Goal: Task Accomplishment & Management: Complete application form

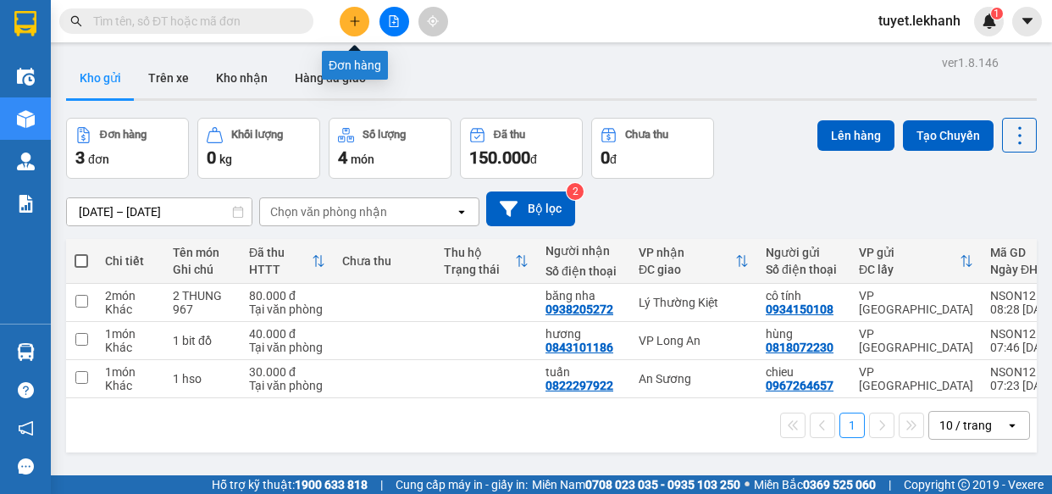
click at [349, 25] on icon "plus" at bounding box center [355, 21] width 12 height 12
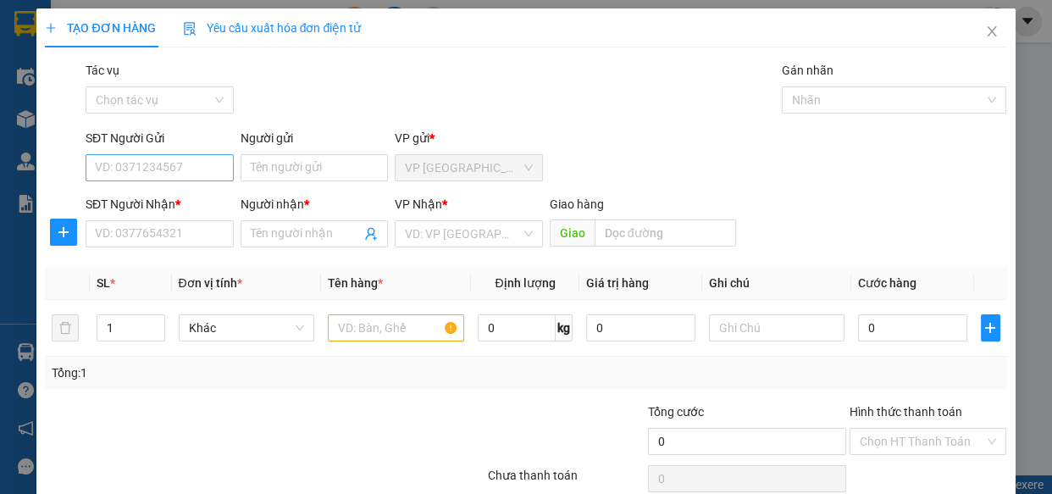
click at [131, 169] on input "SĐT Người Gửi" at bounding box center [160, 167] width 148 height 27
type input "0933245117"
click at [184, 203] on div "0933245117 - GIÁP" at bounding box center [158, 201] width 126 height 19
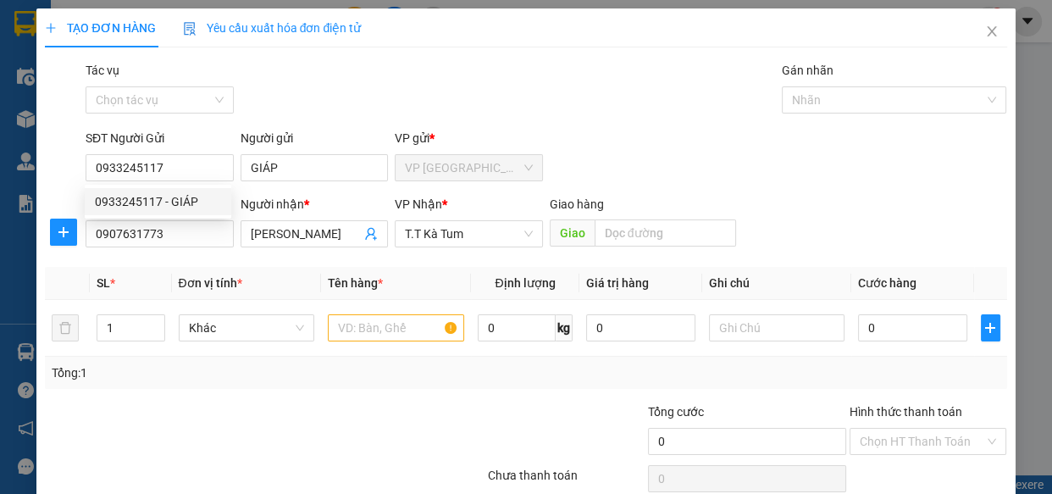
type input "GIÁP"
type input "0907631773"
type input "[PERSON_NAME]"
type input "30.000"
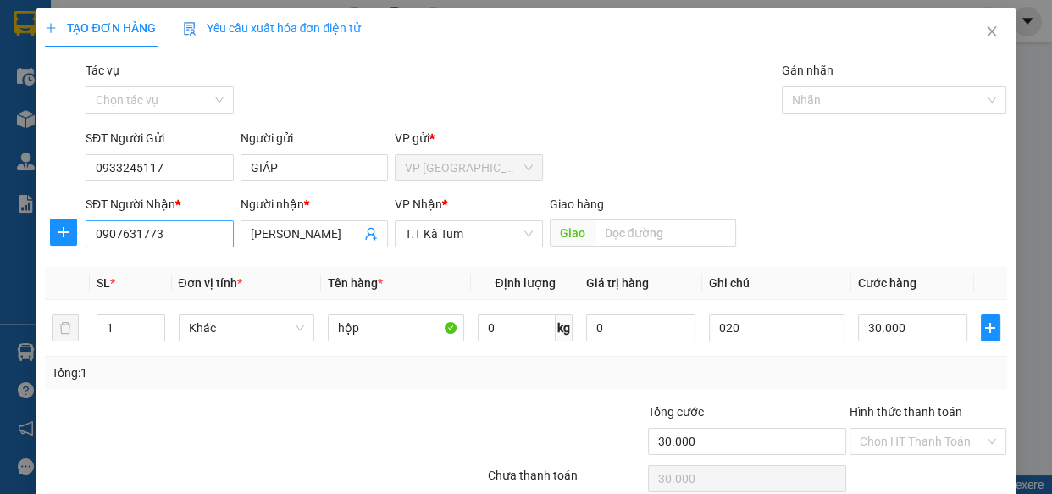
type input "0933245117"
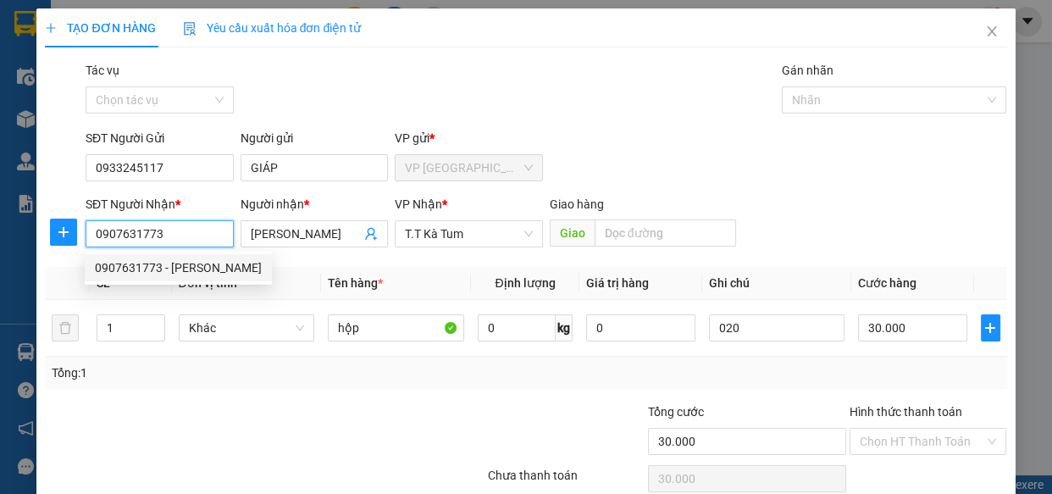
drag, startPoint x: 163, startPoint y: 235, endPoint x: 80, endPoint y: 235, distance: 83.0
click at [82, 235] on div "SĐT Người Nhận * 0907631773" at bounding box center [159, 224] width 155 height 59
click at [197, 269] on div "0938259990 - [PERSON_NAME]" at bounding box center [178, 267] width 167 height 19
type input "0938259990"
type input "[PERSON_NAME]"
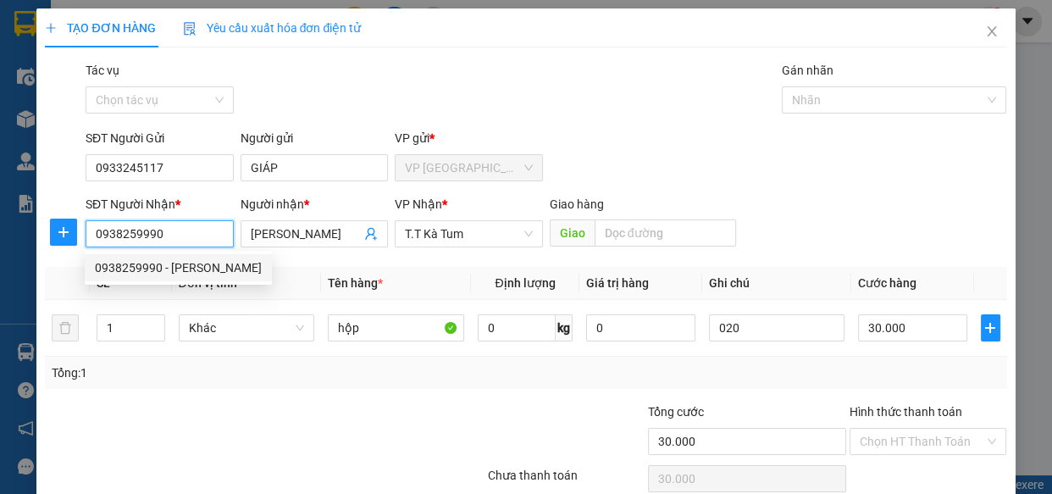
type input "40.000"
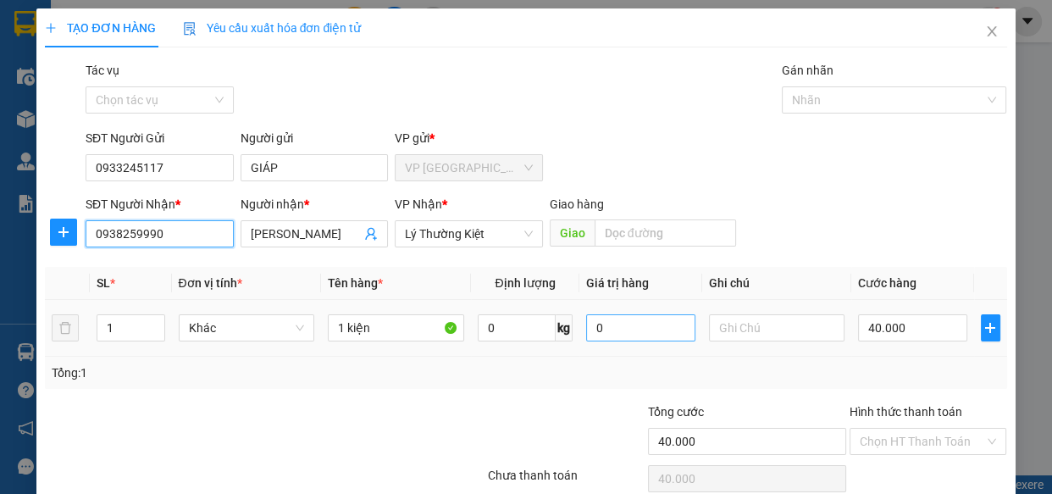
scroll to position [74, 0]
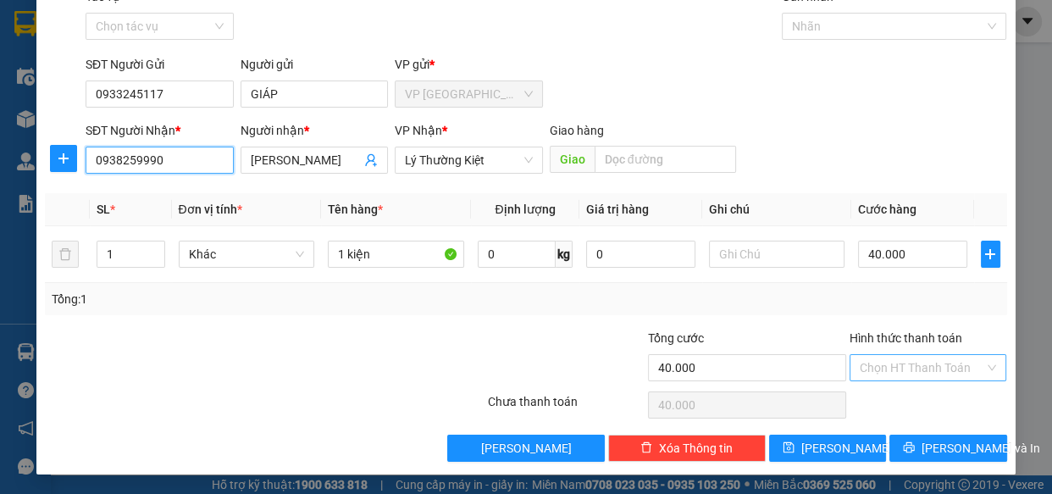
type input "0938259990"
click at [932, 362] on input "Hình thức thanh toán" at bounding box center [921, 367] width 125 height 25
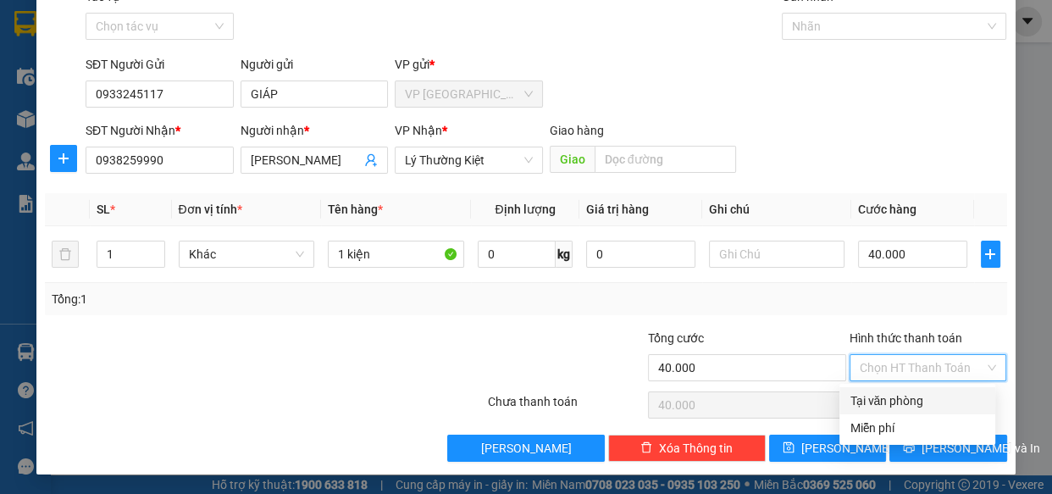
click at [917, 397] on div "Tại văn phòng" at bounding box center [916, 400] width 135 height 19
type input "0"
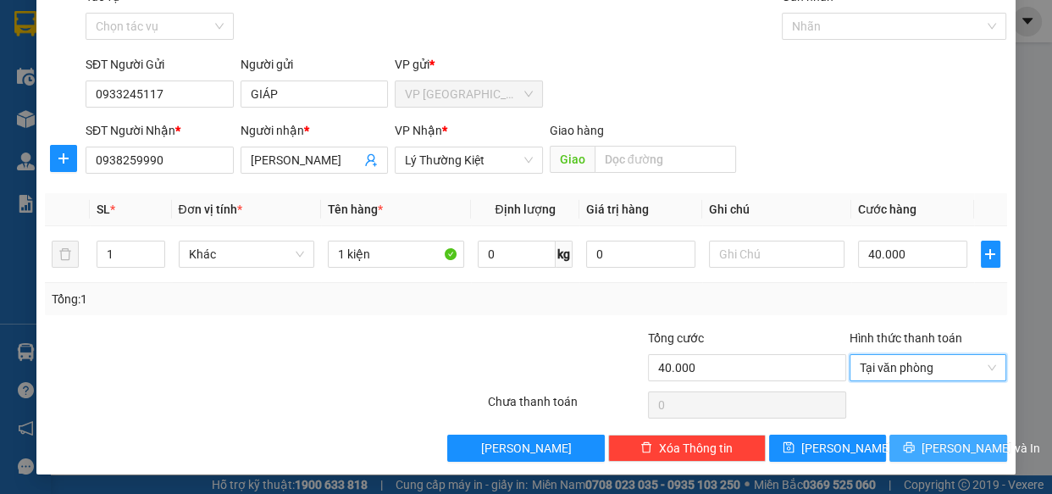
click at [927, 442] on span "[PERSON_NAME] và In" at bounding box center [980, 448] width 119 height 19
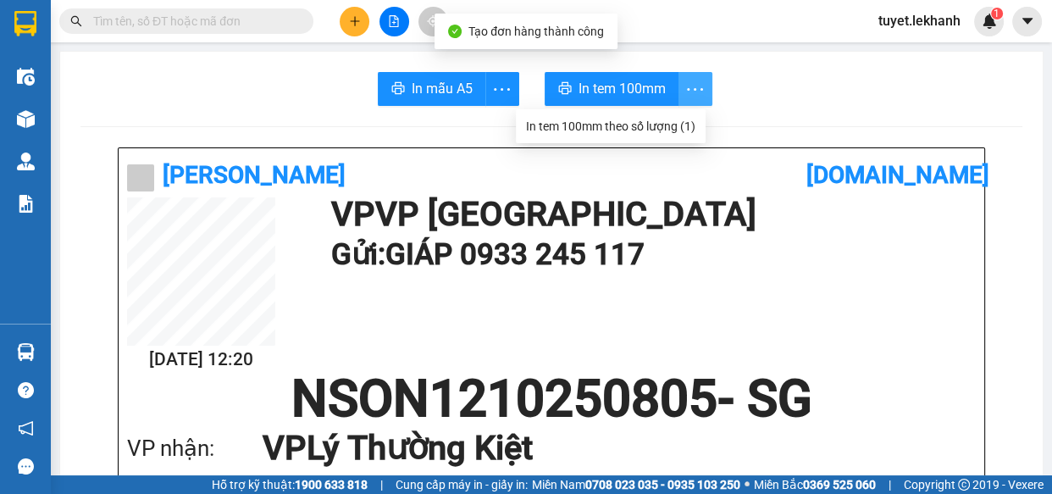
click at [687, 92] on icon "more" at bounding box center [694, 89] width 21 height 21
click at [686, 127] on div "In tem 100mm theo số lượng (1)" at bounding box center [610, 126] width 169 height 19
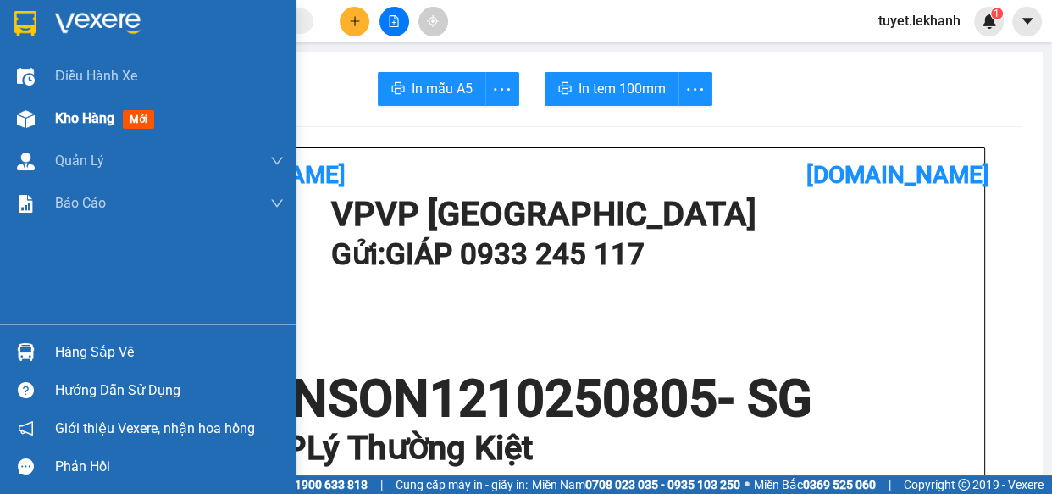
click at [25, 118] on img at bounding box center [26, 119] width 18 height 18
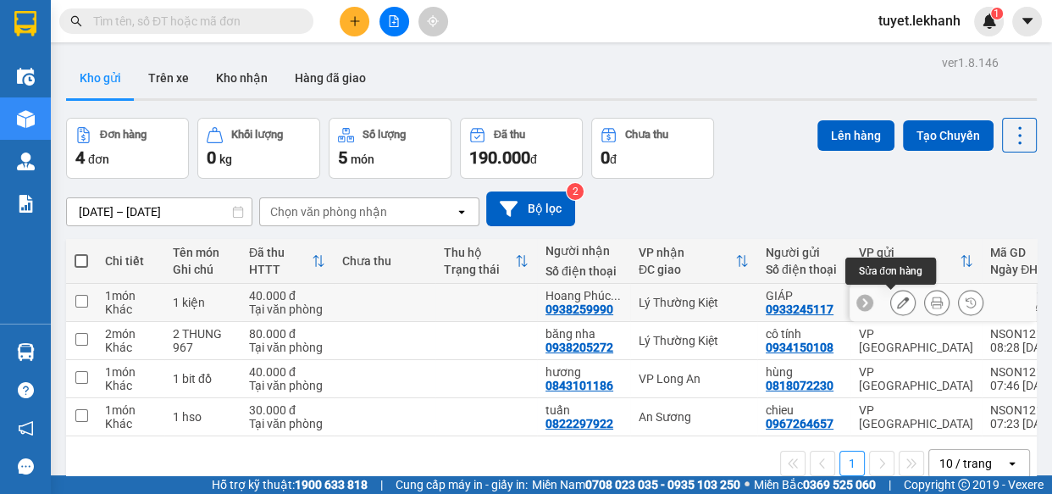
click at [897, 299] on icon at bounding box center [903, 302] width 12 height 12
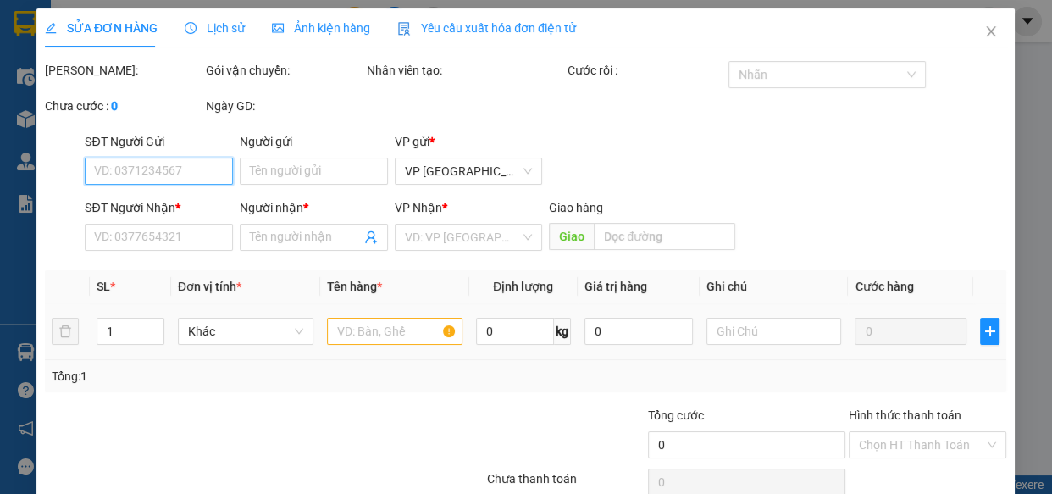
type input "0933245117"
type input "GIÁP"
type input "0938259990"
type input "[PERSON_NAME]"
type input "40.000"
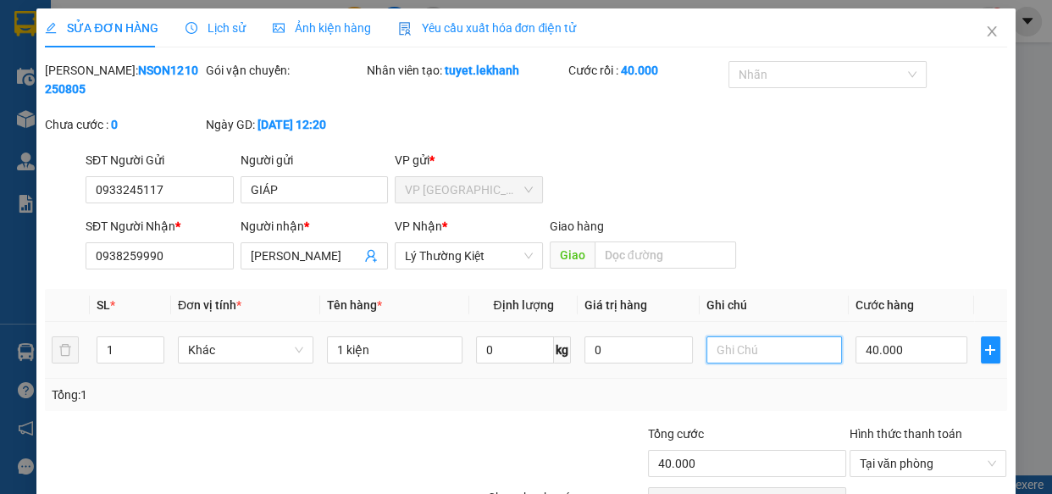
click at [712, 348] on input "text" at bounding box center [773, 349] width 135 height 27
type input "968"
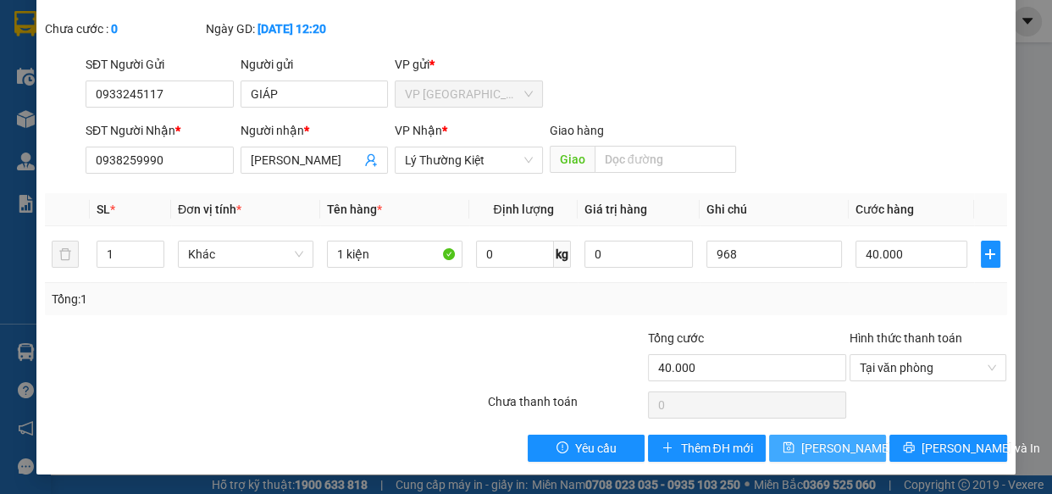
click at [822, 450] on span "[PERSON_NAME] thay đổi" at bounding box center [868, 448] width 135 height 19
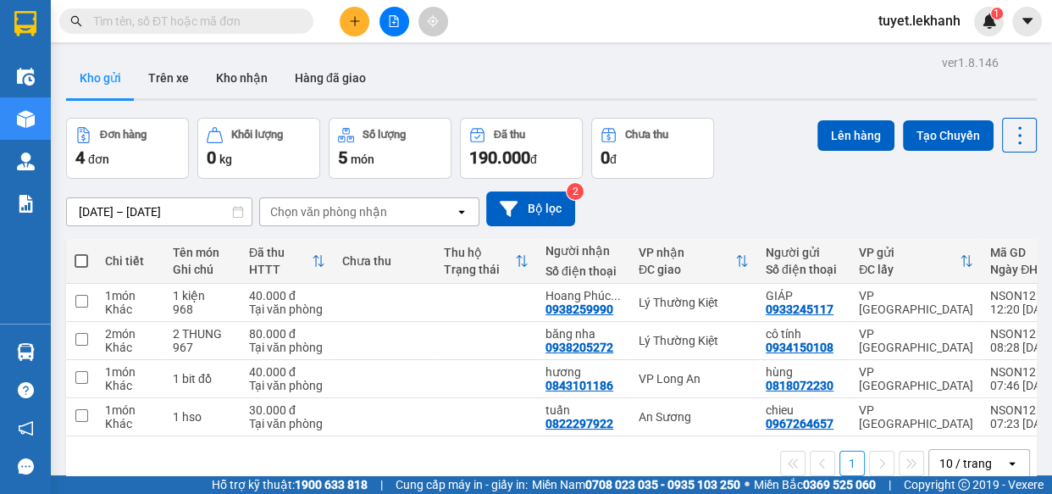
click at [87, 212] on div "ver 1.8.146 Kho gửi Trên xe Kho nhận Hàng đã giao Đơn hàng 4 đơn Khối lượng 0 k…" at bounding box center [551, 298] width 984 height 494
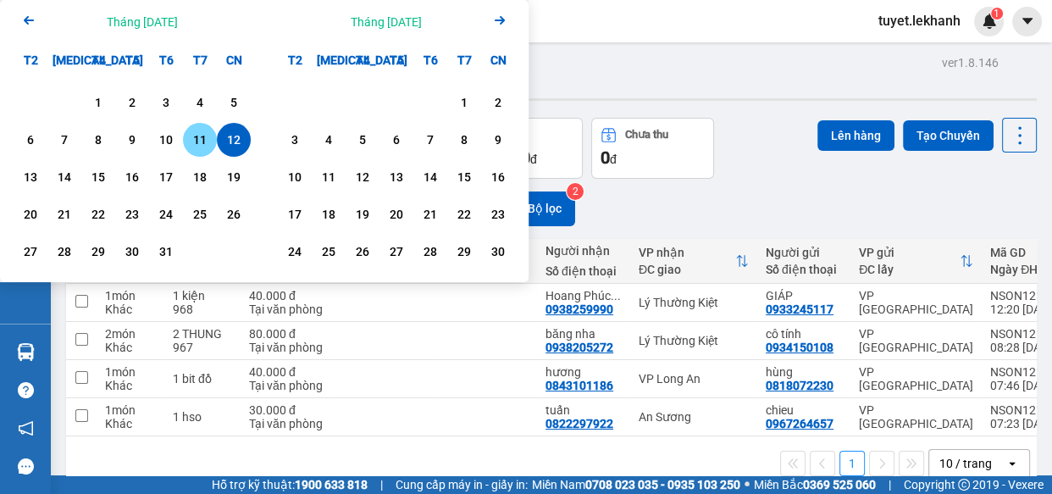
click at [194, 135] on div "11" at bounding box center [200, 140] width 24 height 20
type input "[DATE] – [DATE]"
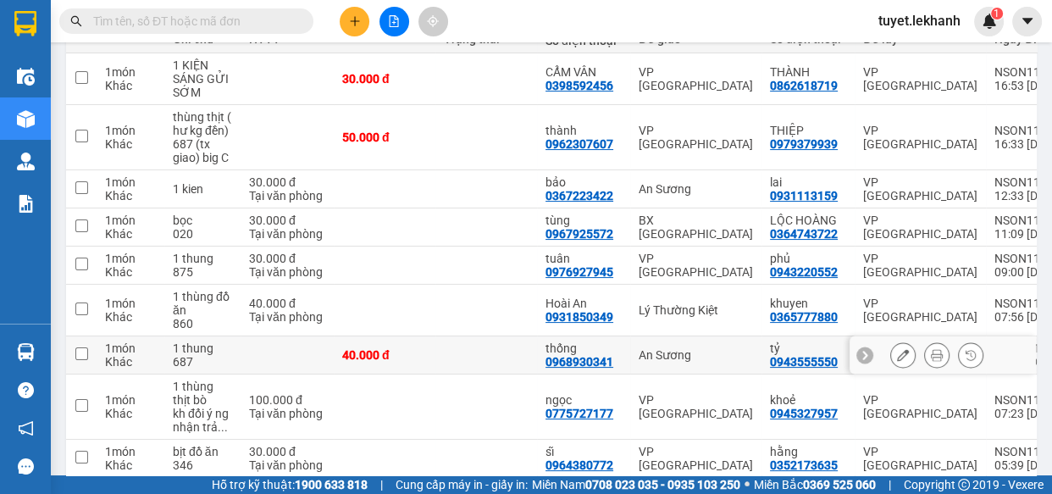
scroll to position [307, 0]
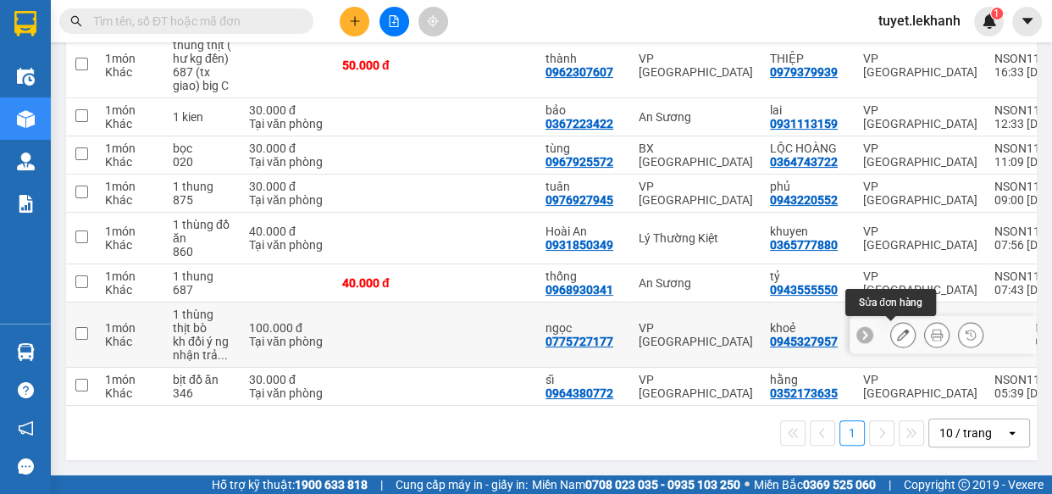
click at [897, 329] on icon at bounding box center [903, 335] width 12 height 12
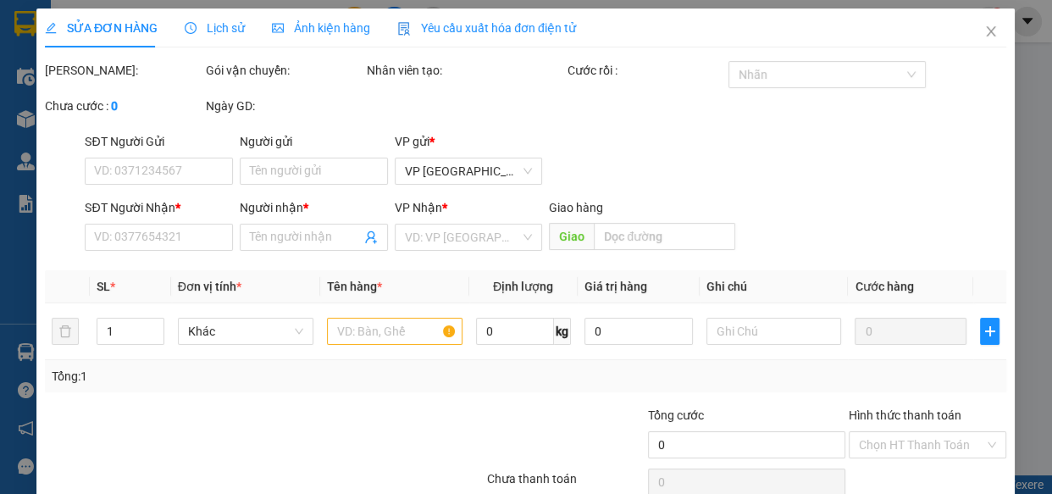
type input "0945327957"
type input "khoẻ"
type input "0775727177"
type input "ngọc"
type input "100.000"
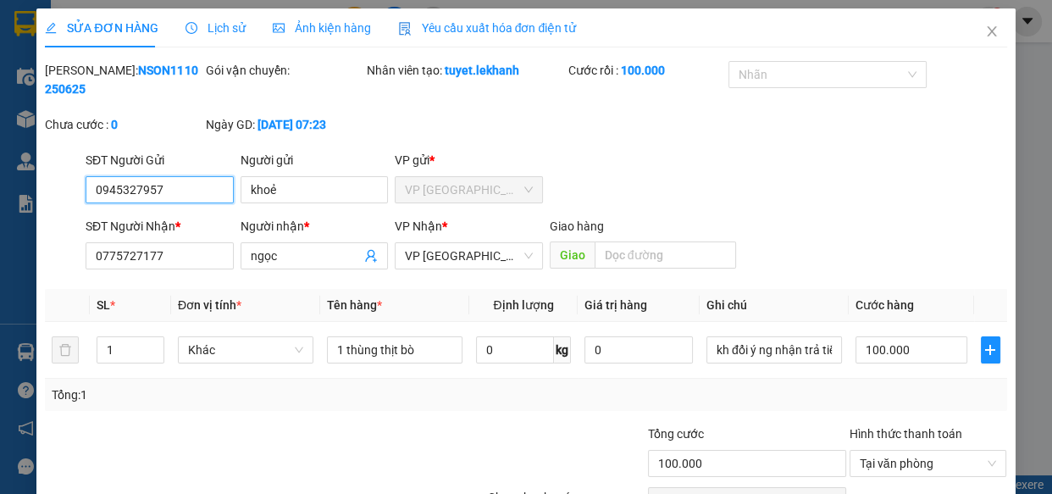
scroll to position [96, 0]
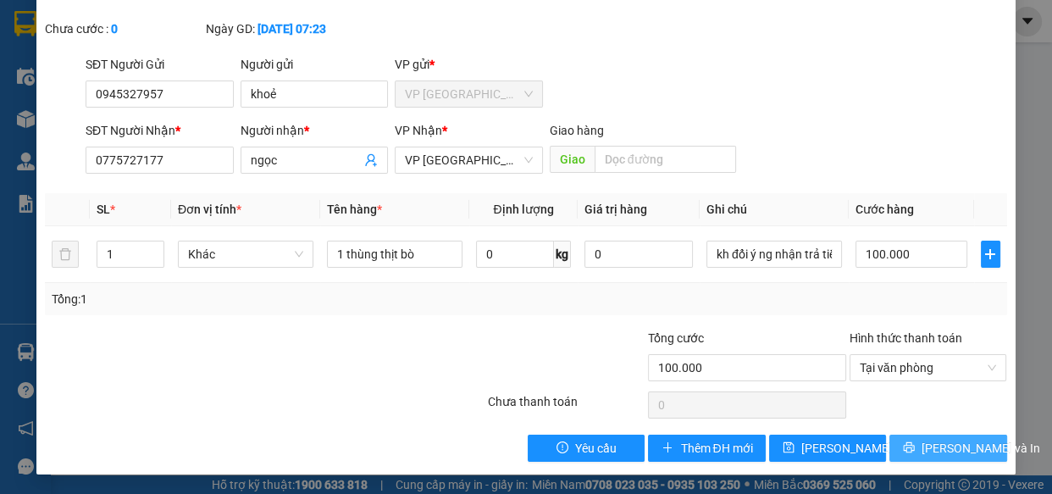
click at [943, 444] on span "[PERSON_NAME] và In" at bounding box center [980, 448] width 119 height 19
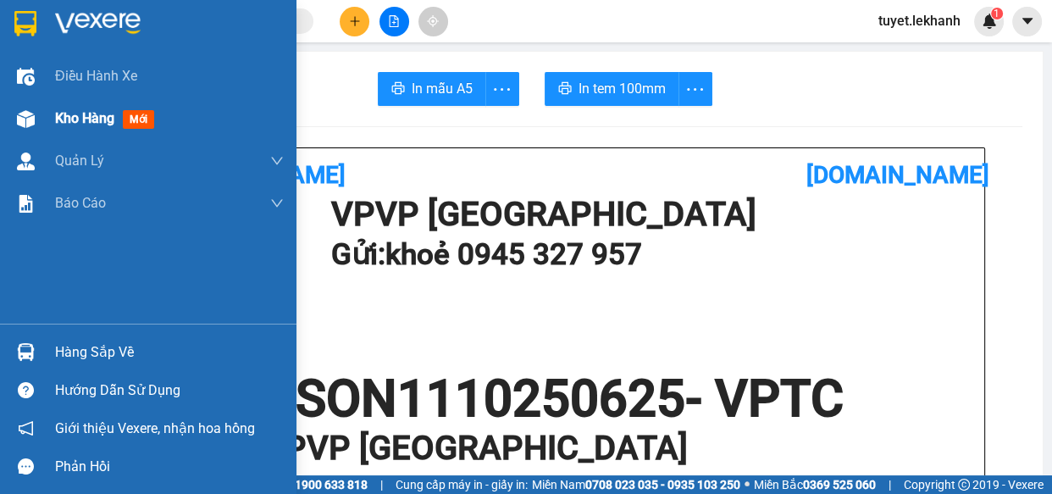
click at [28, 110] on img at bounding box center [26, 119] width 18 height 18
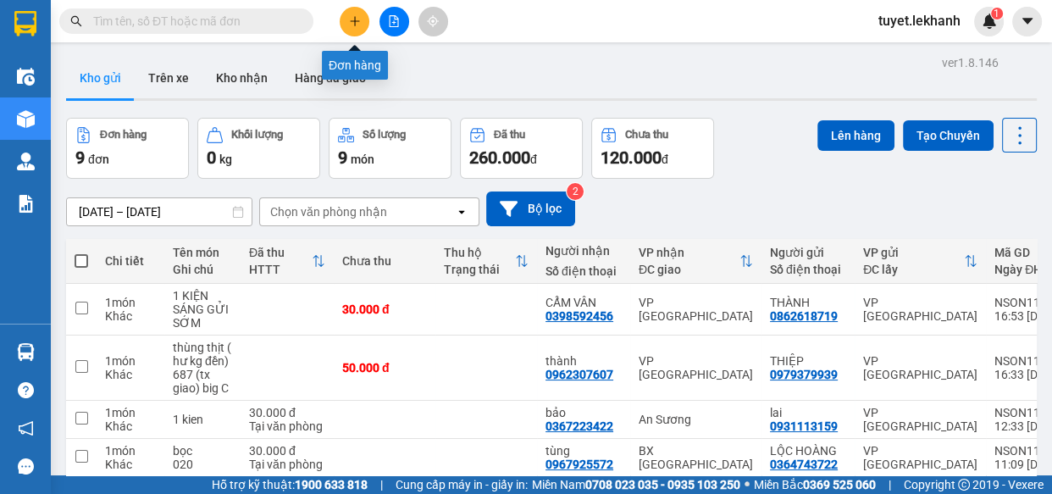
click at [349, 15] on icon "plus" at bounding box center [355, 21] width 12 height 12
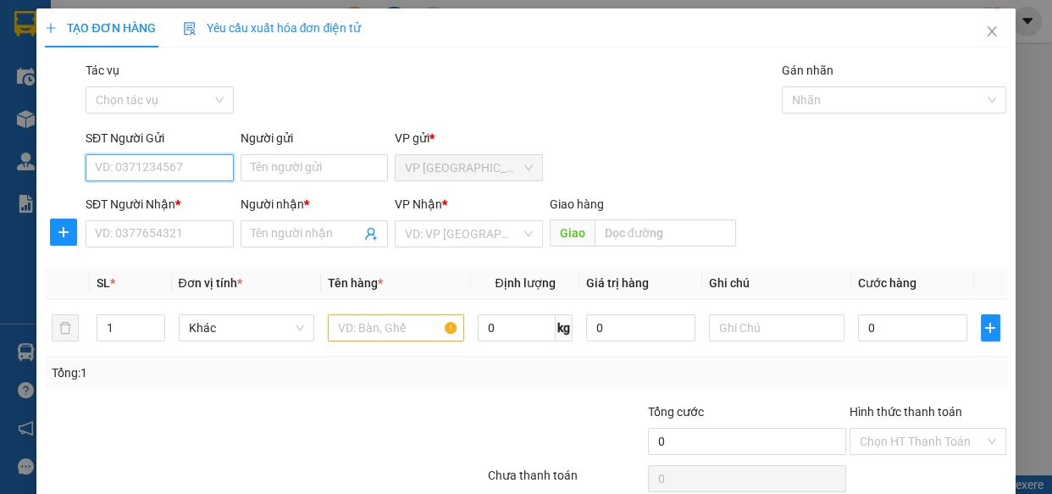
click at [156, 167] on input "SĐT Người Gửi" at bounding box center [160, 167] width 148 height 27
click at [196, 202] on div "0973437152 - TIÊN" at bounding box center [158, 201] width 126 height 19
type input "0973437152"
type input "TIÊN"
type input "0905940888"
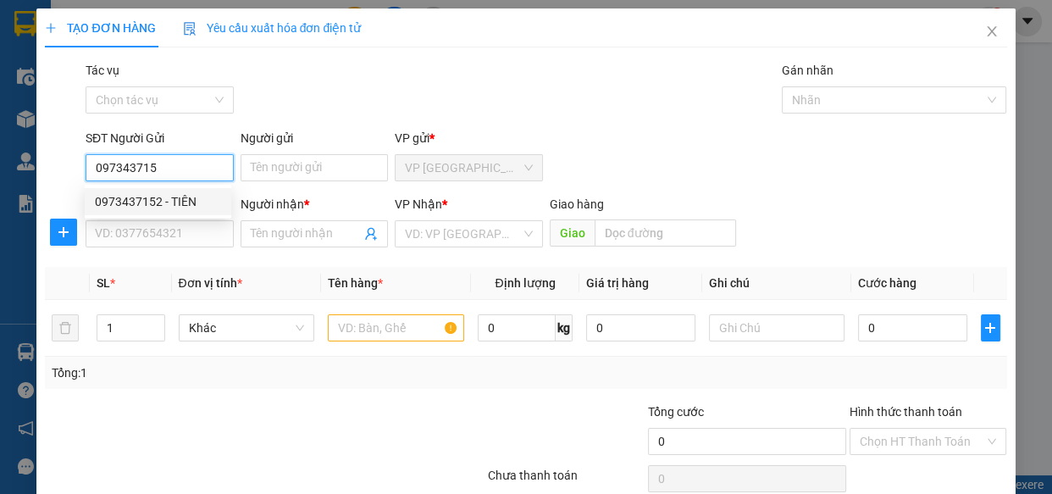
type input "LỢI"
type input "30.000"
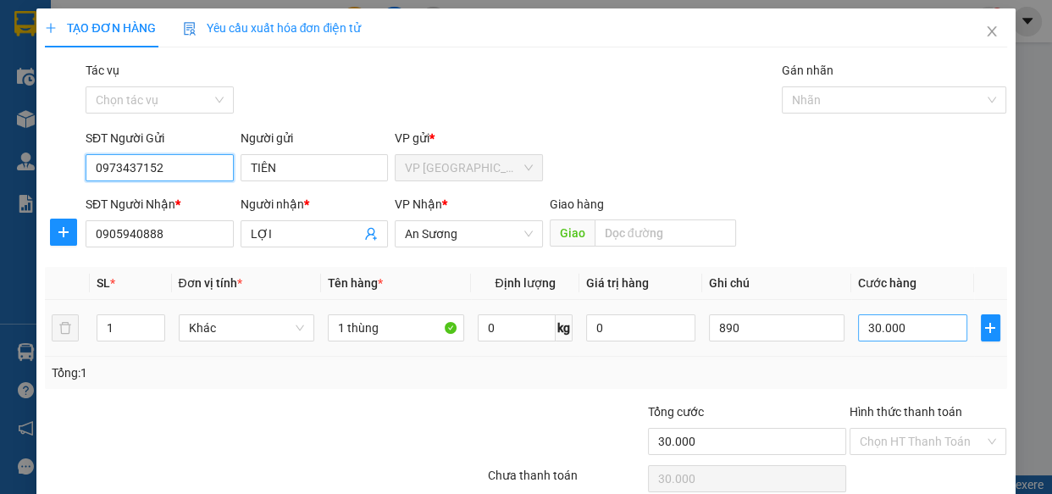
type input "0973437152"
click at [907, 330] on input "30.000" at bounding box center [912, 327] width 109 height 27
type input "4"
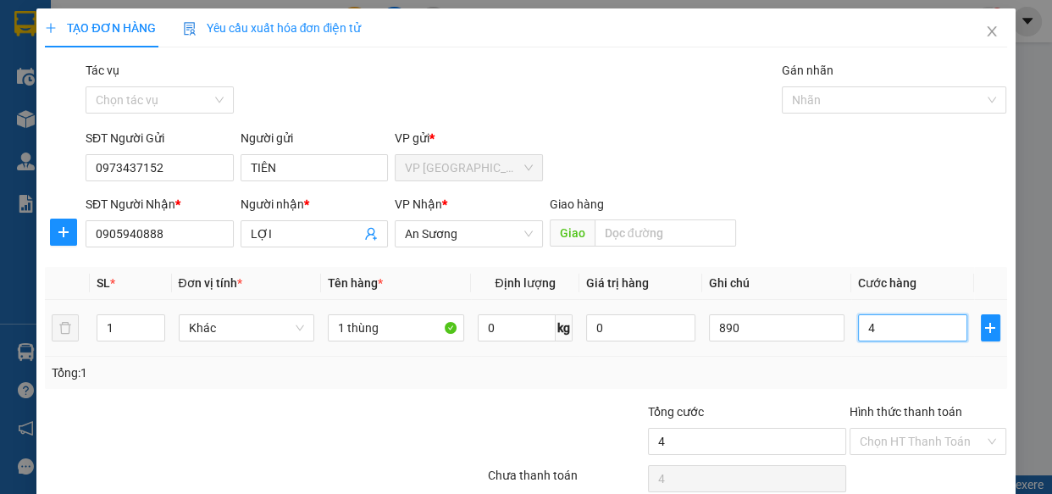
type input "40"
type input "400"
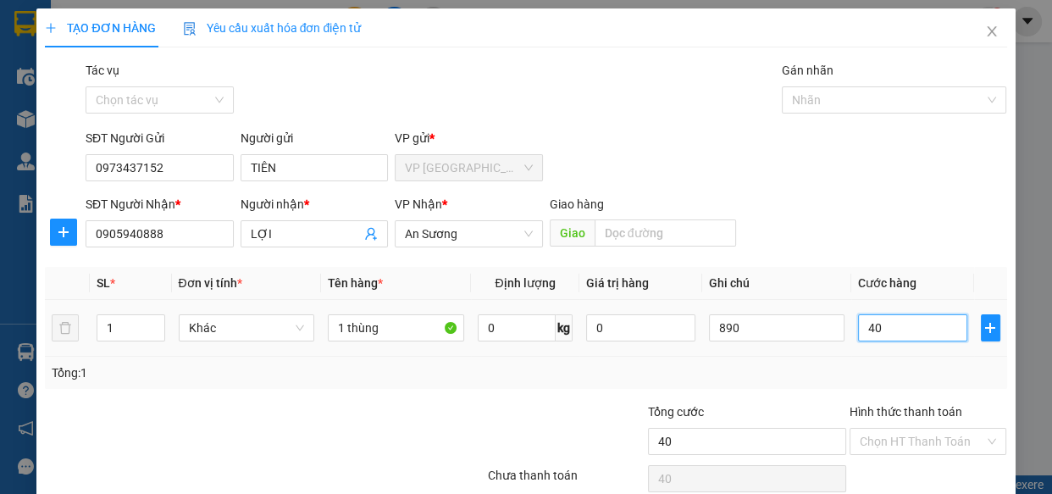
type input "400"
type input "4.000"
type input "40.000"
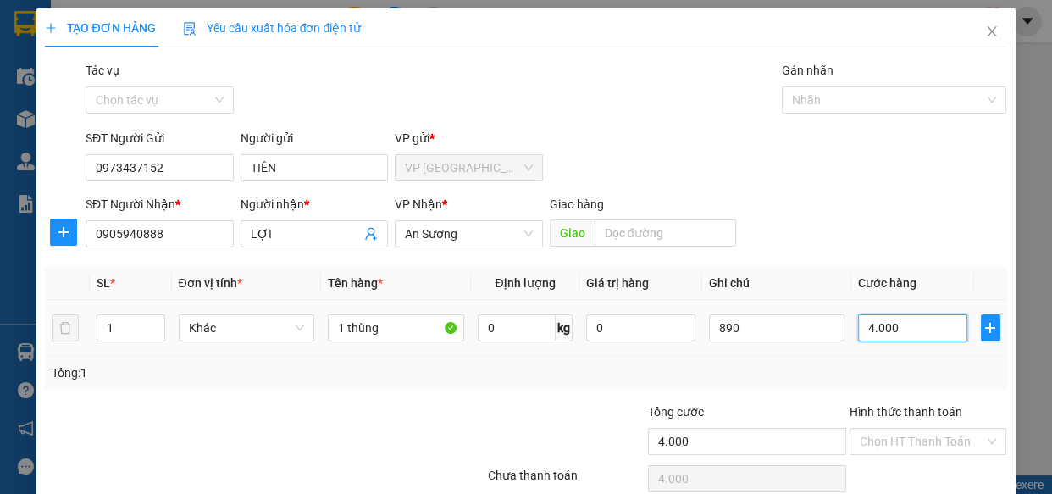
type input "40.000"
click at [521, 363] on div "Tổng: 1" at bounding box center [525, 372] width 947 height 19
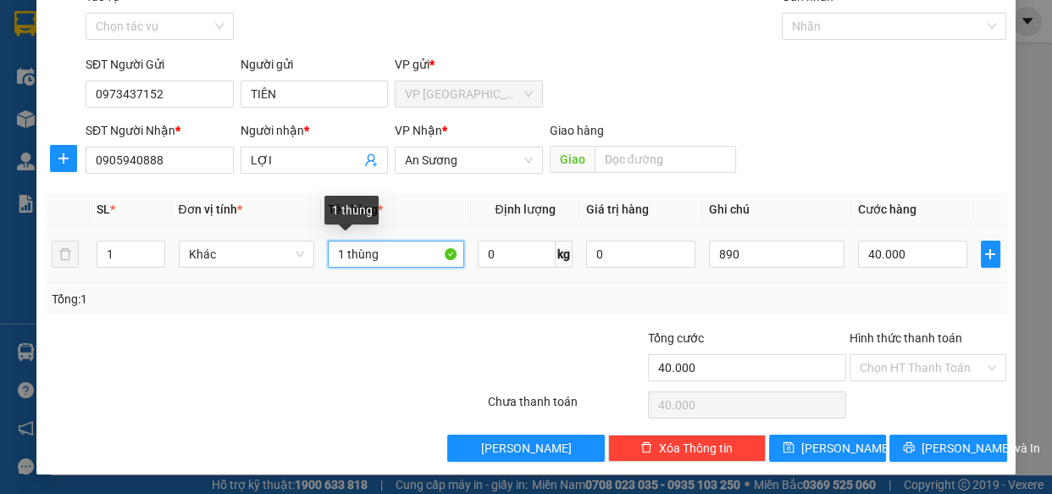
click at [389, 250] on input "1 thùng" at bounding box center [396, 253] width 136 height 27
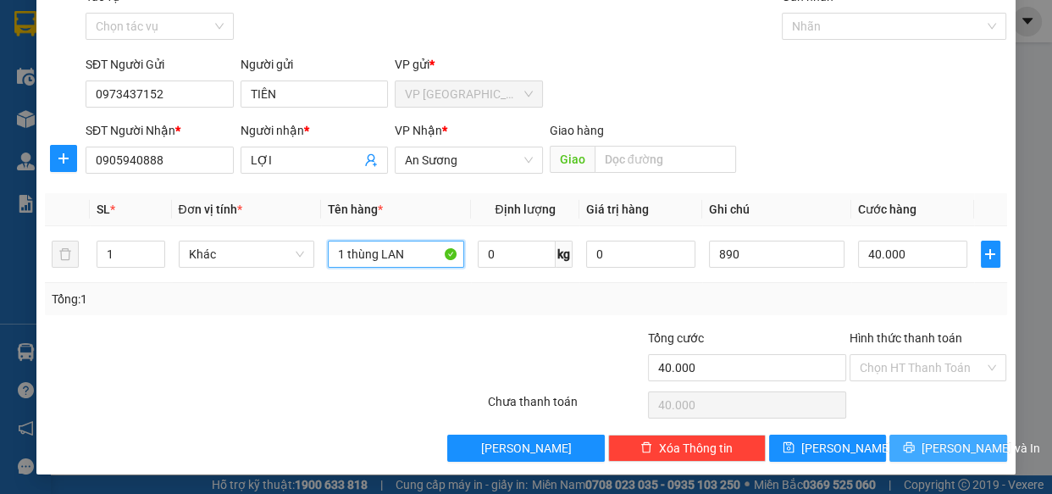
type input "1 thùng LAN"
click at [914, 445] on icon "printer" at bounding box center [909, 447] width 12 height 12
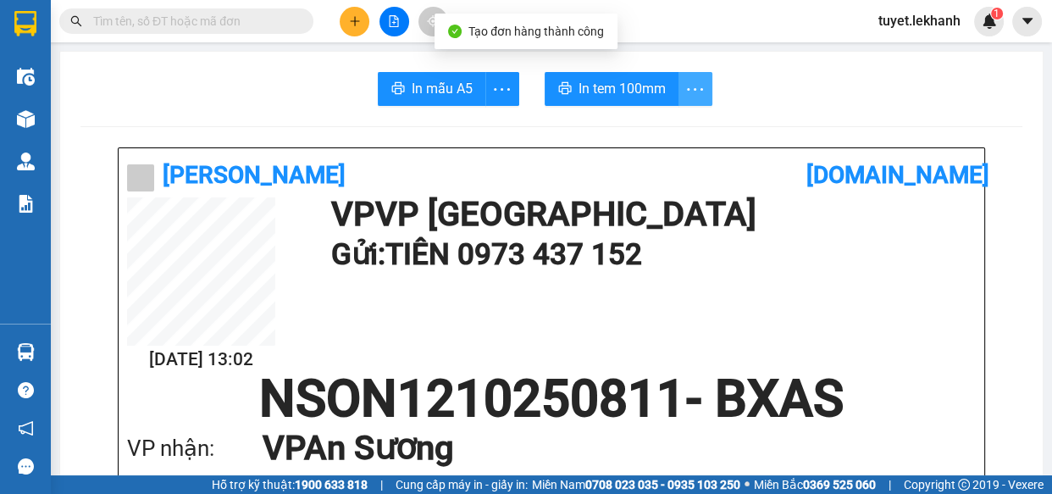
click at [684, 86] on icon "more" at bounding box center [694, 89] width 21 height 21
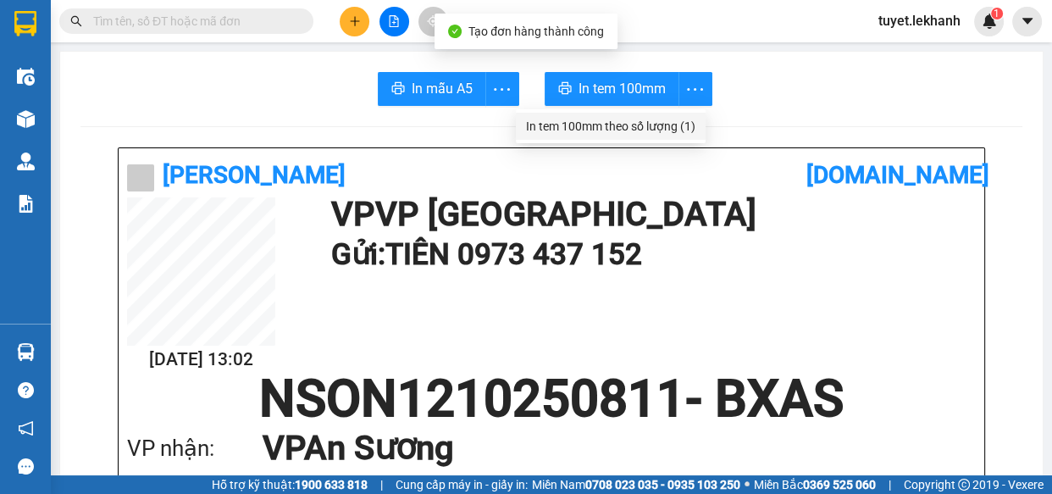
click at [684, 124] on div "In tem 100mm theo số lượng (1)" at bounding box center [610, 126] width 169 height 19
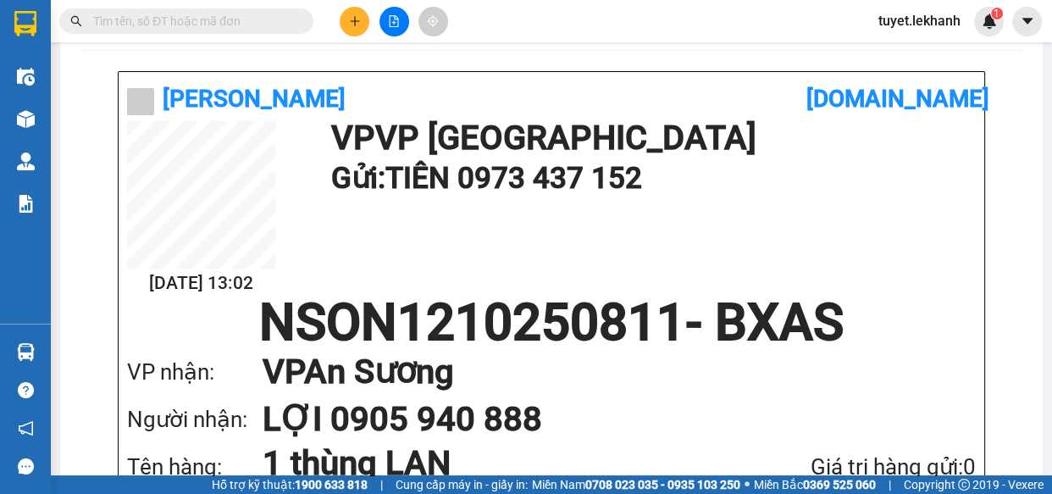
scroll to position [153, 0]
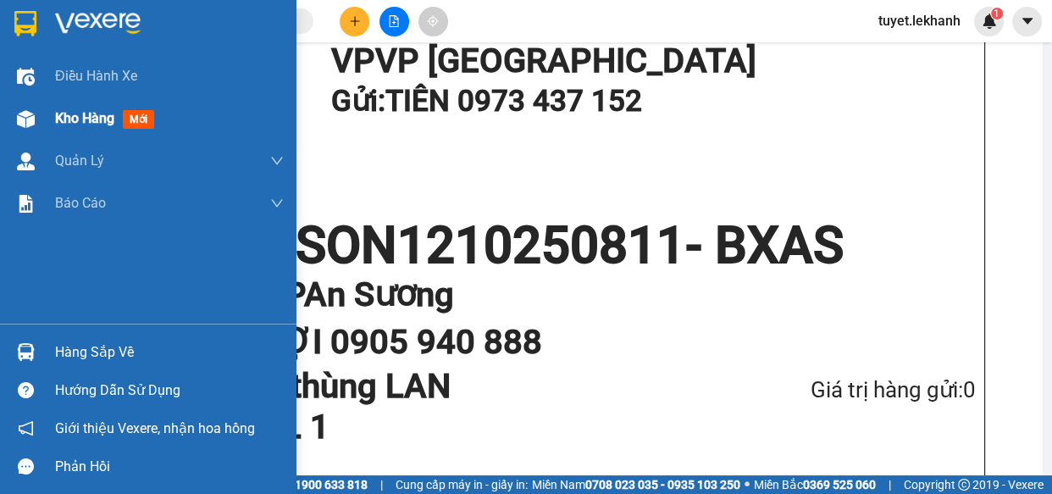
click at [36, 114] on div at bounding box center [26, 119] width 30 height 30
click at [26, 113] on img at bounding box center [26, 119] width 18 height 18
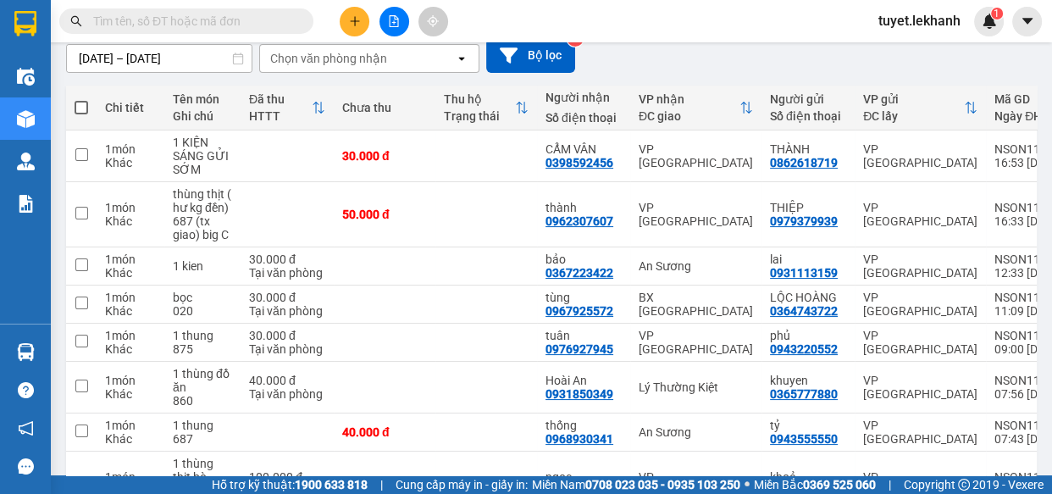
click at [163, 55] on input "[DATE] – [DATE]" at bounding box center [159, 58] width 185 height 27
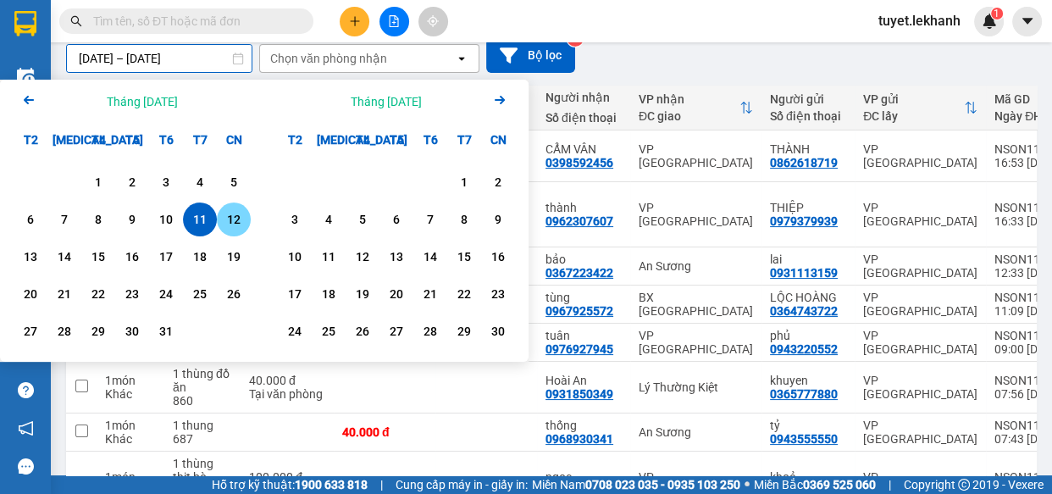
click at [229, 215] on div "12" at bounding box center [234, 219] width 24 height 20
click at [231, 216] on div "12" at bounding box center [234, 219] width 24 height 20
type input "[DATE] – [DATE]"
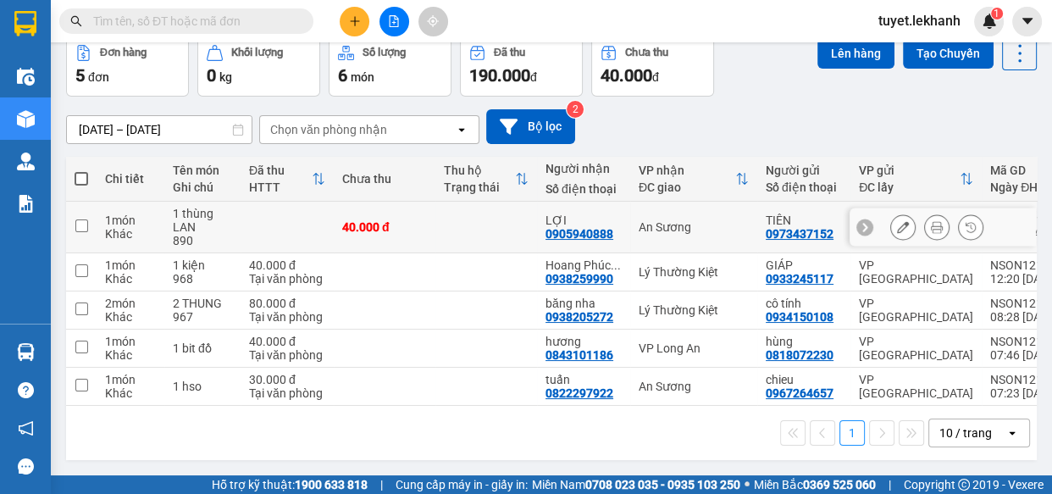
scroll to position [87, 0]
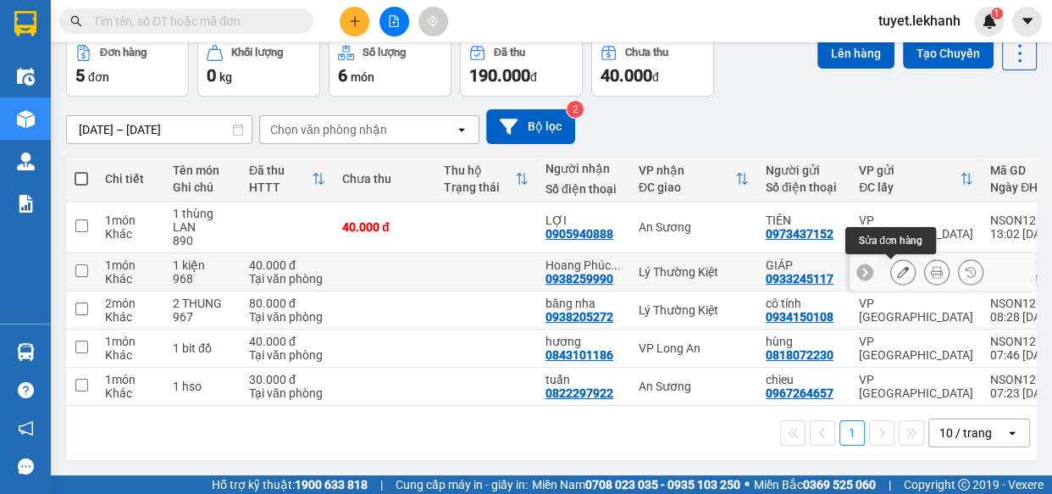
click at [897, 266] on icon at bounding box center [903, 272] width 12 height 12
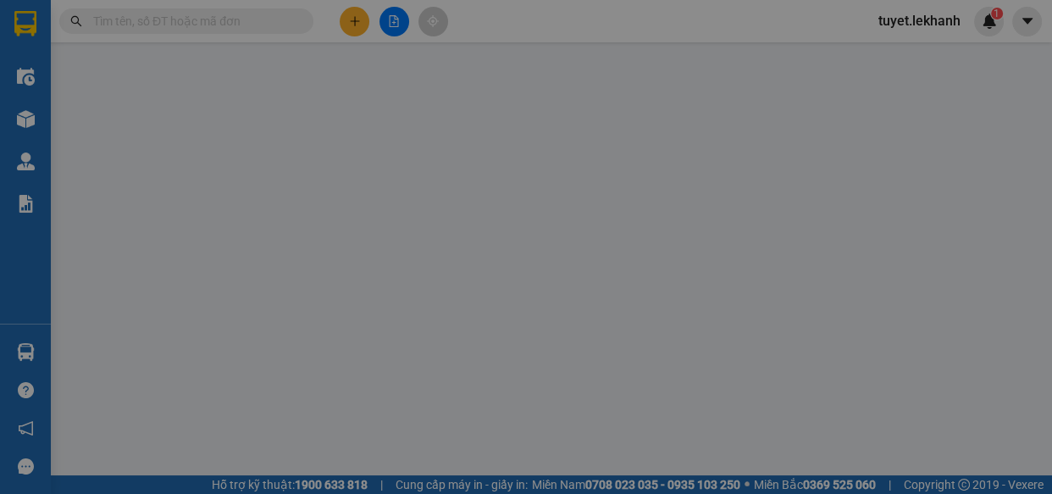
type input "0933245117"
type input "GIÁP"
type input "0938259990"
type input "[PERSON_NAME]"
type input "40.000"
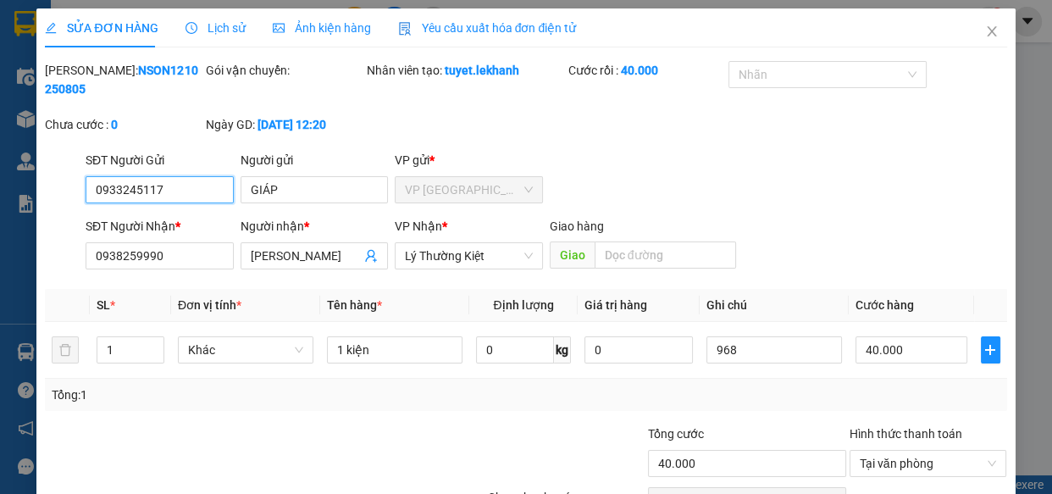
scroll to position [96, 0]
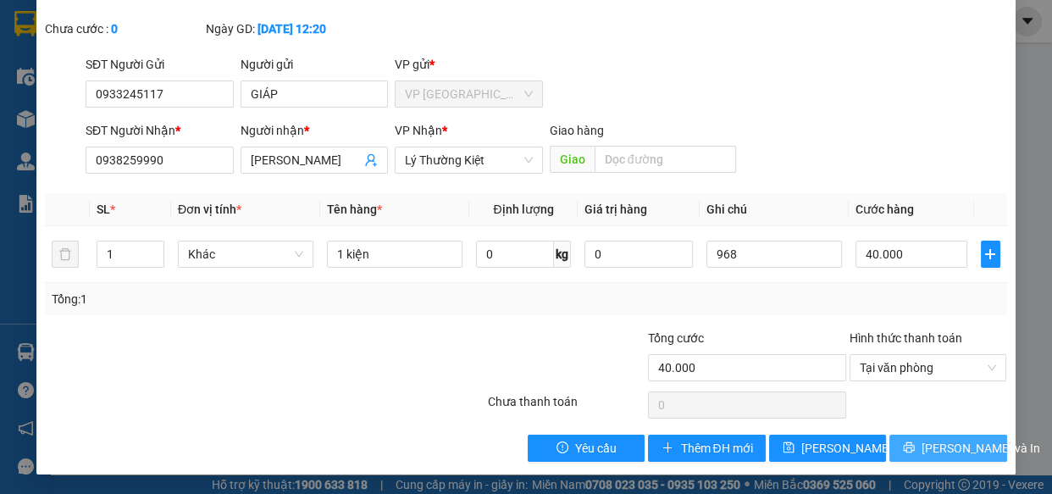
click at [938, 443] on span "[PERSON_NAME] và In" at bounding box center [980, 448] width 119 height 19
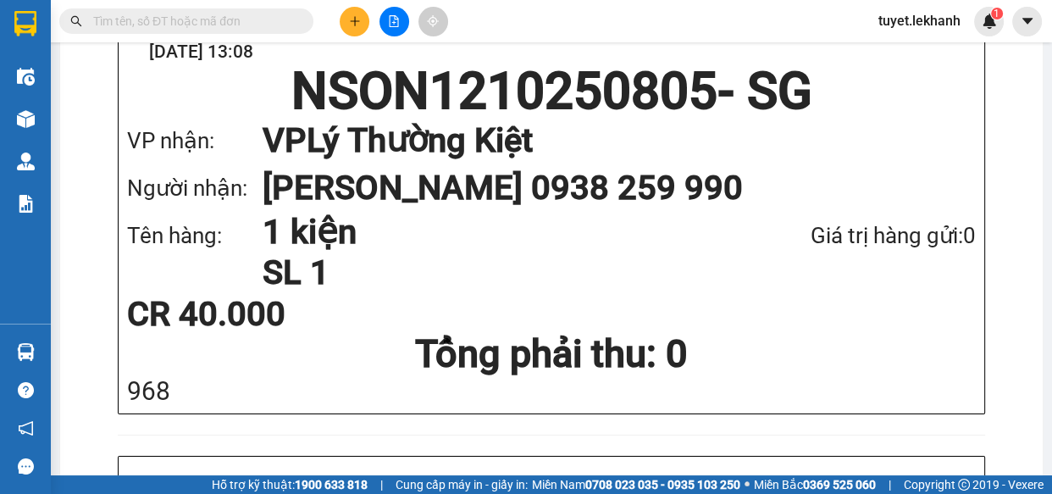
scroll to position [539, 0]
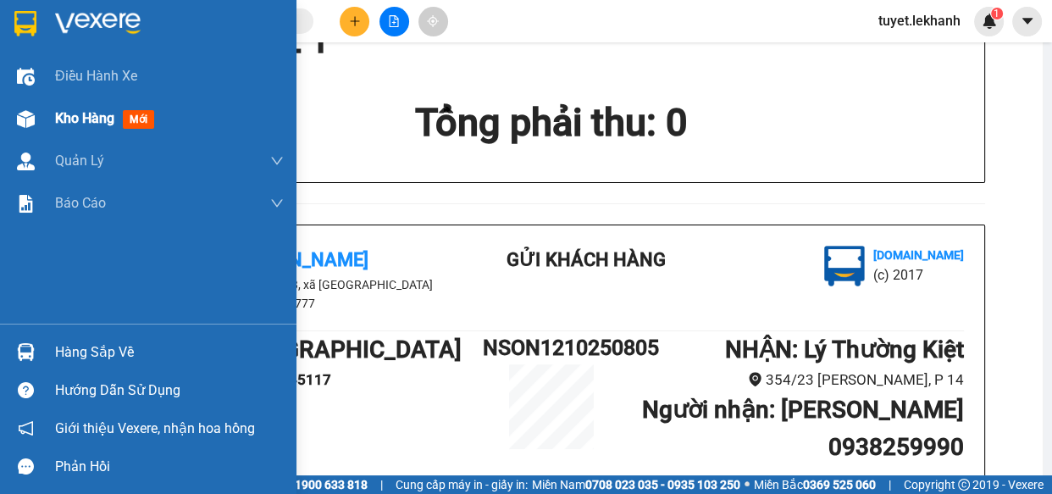
click at [17, 120] on img at bounding box center [26, 119] width 18 height 18
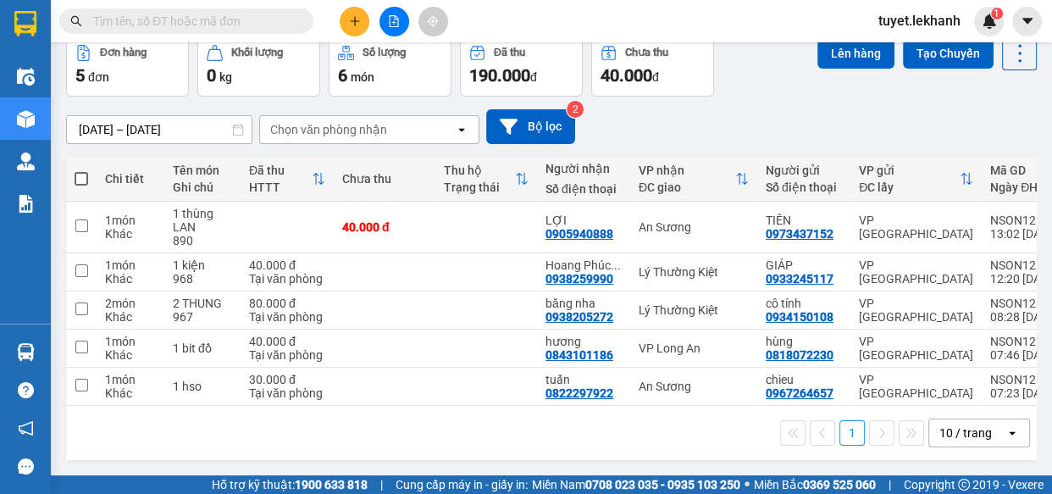
scroll to position [87, 0]
